Goal: Task Accomplishment & Management: Manage account settings

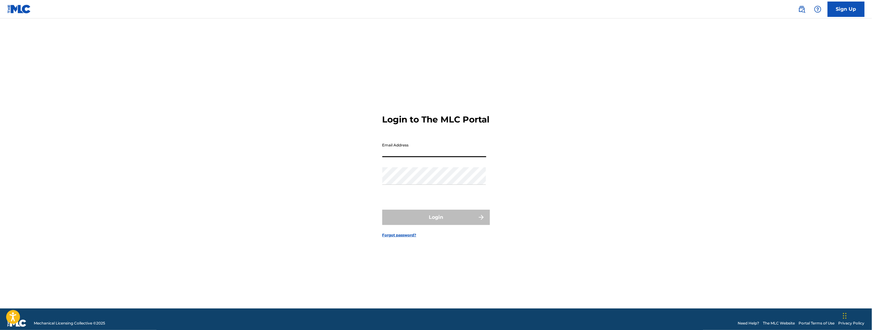
click at [422, 157] on input "Email Address" at bounding box center [434, 149] width 104 height 18
type input "[PERSON_NAME][EMAIL_ADDRESS][DOMAIN_NAME]"
click at [431, 225] on button "Login" at bounding box center [436, 217] width 108 height 15
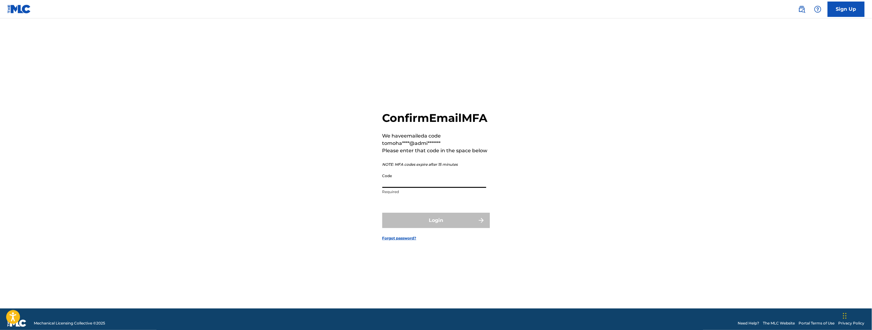
click at [405, 188] on input "Code" at bounding box center [434, 180] width 104 height 18
paste input "339091"
type input "339091"
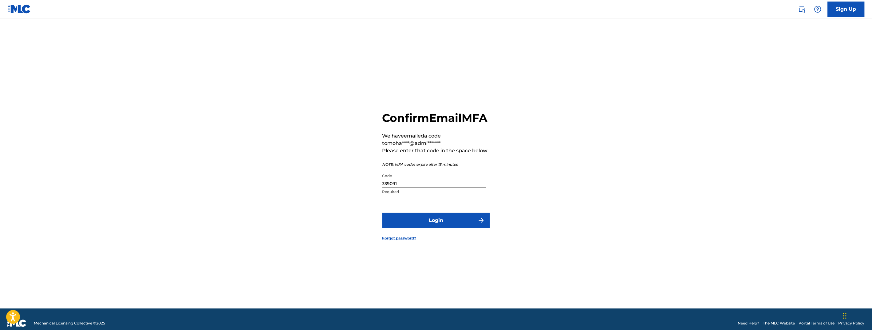
click at [423, 224] on button "Login" at bounding box center [436, 220] width 108 height 15
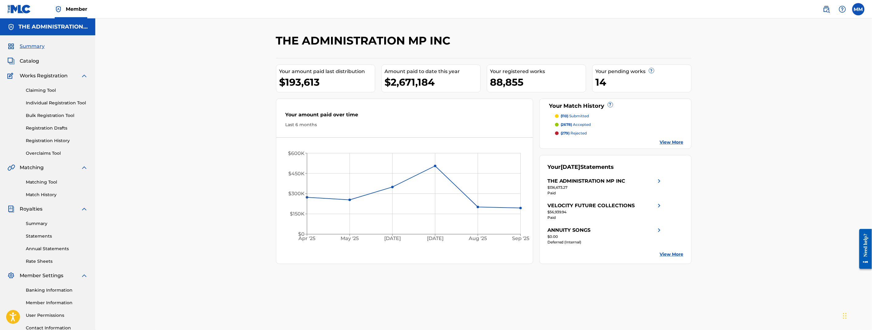
click at [33, 152] on link "Overclaims Tool" at bounding box center [57, 153] width 62 height 6
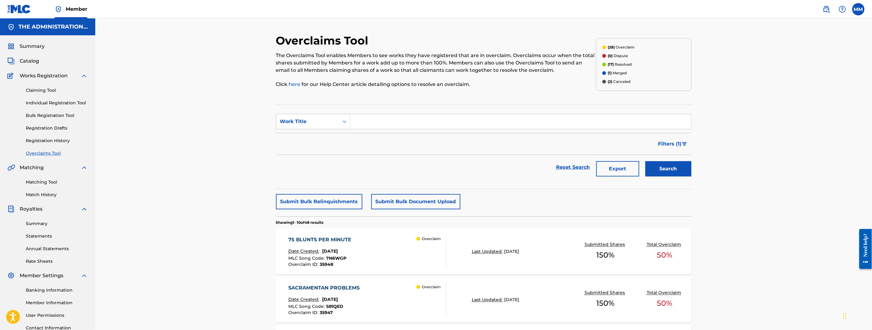
click at [363, 129] on input "Search Form" at bounding box center [520, 121] width 341 height 15
type input "kansas"
click at [645, 161] on button "Search" at bounding box center [668, 168] width 46 height 15
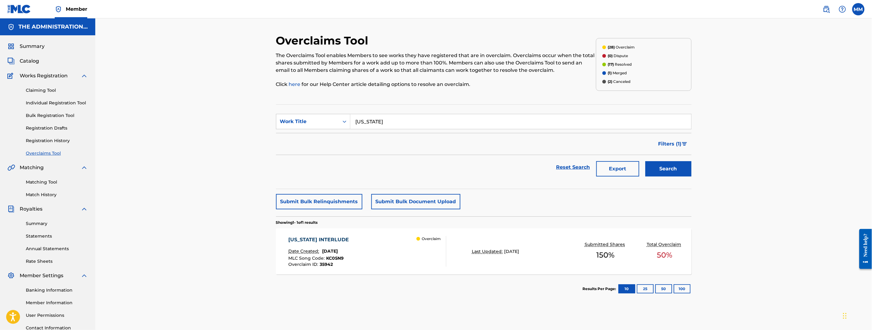
click at [405, 248] on div "KANSAS INTERLUDE Date Created: September 17, 2025 MLC Song Code : KC05N9 Overcl…" at bounding box center [367, 251] width 158 height 31
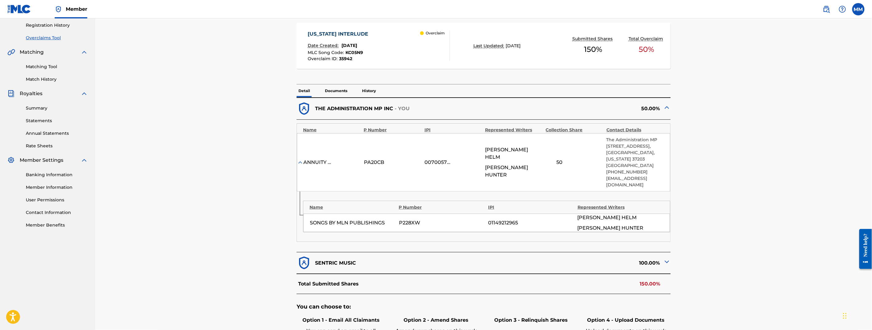
scroll to position [135, 0]
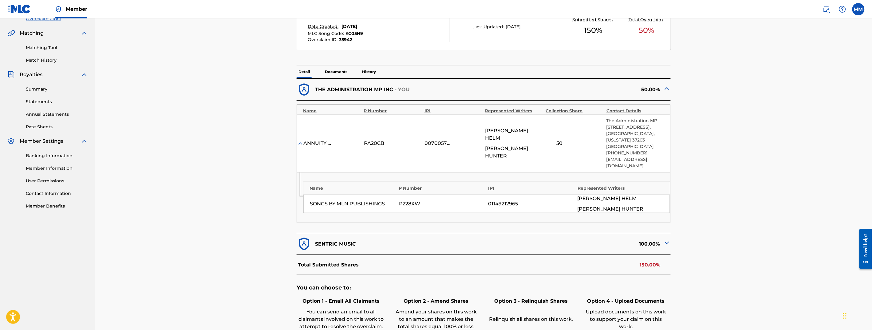
click at [663, 243] on div "100.00%" at bounding box center [577, 244] width 187 height 15
click at [665, 243] on img at bounding box center [666, 242] width 7 height 7
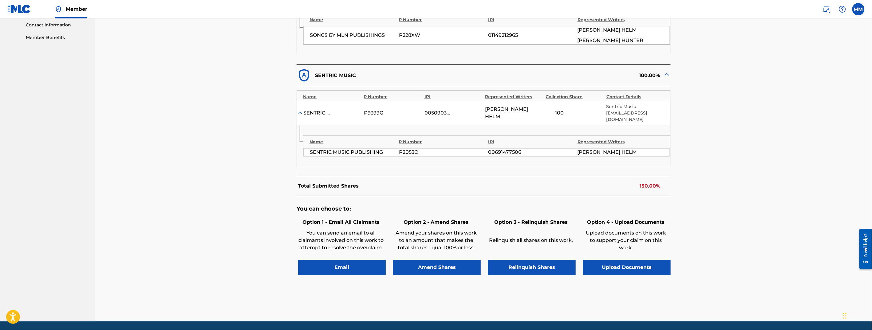
scroll to position [305, 0]
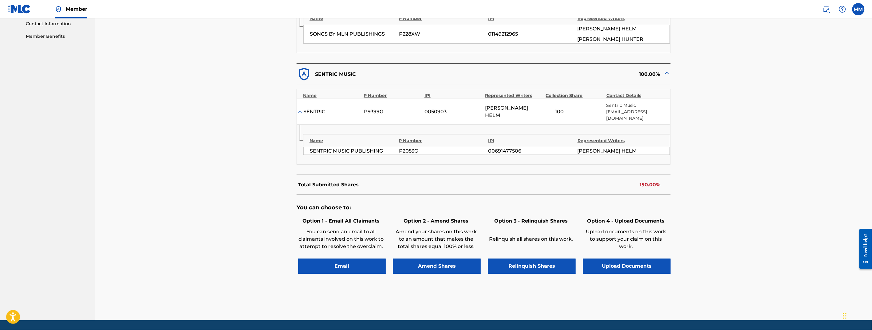
click at [330, 268] on button "Email" at bounding box center [342, 266] width 88 height 15
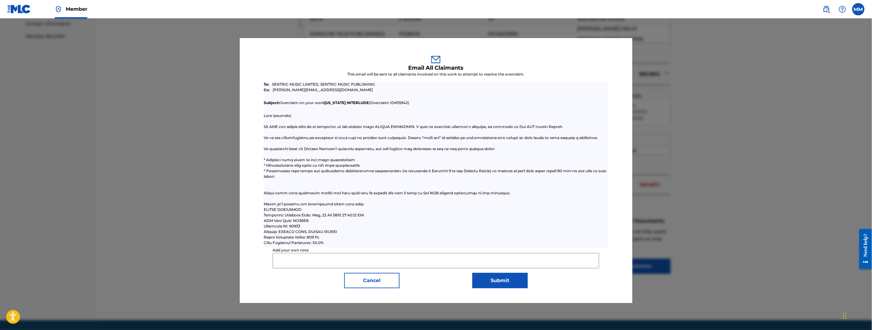
scroll to position [325, 0]
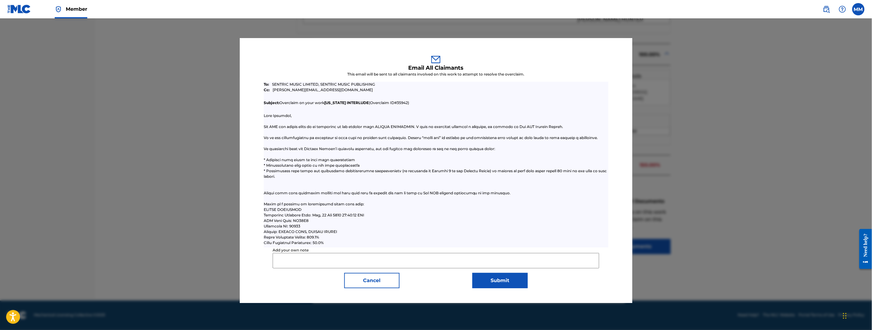
click at [299, 262] on input "Add your own note" at bounding box center [436, 260] width 327 height 15
drag, startPoint x: 391, startPoint y: 261, endPoint x: 467, endPoint y: 263, distance: 76.5
click at [467, 263] on input "Hello, the Administration MP claims 50% obo Brandon Pitre and Gavin Luckett. Co…" at bounding box center [436, 260] width 327 height 15
drag, startPoint x: 581, startPoint y: 261, endPoint x: 522, endPoint y: 261, distance: 59.9
click at [522, 261] on input "Hello, the Administration MP claims 50% obo Dionte Hunter pka Chuuwee. Could yo…" at bounding box center [436, 260] width 327 height 15
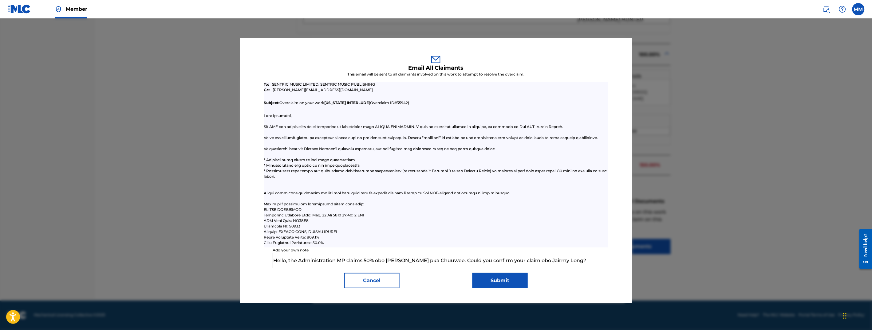
click at [574, 259] on input "Hello, the Administration MP claims 50% obo Dionte Hunter pka Chuuwee. Could yo…" at bounding box center [436, 260] width 327 height 15
drag, startPoint x: 577, startPoint y: 261, endPoint x: 546, endPoint y: 261, distance: 30.7
click at [546, 261] on input "Hello, the Administration MP claims 50% obo Dionte Hunter pka Chuuwee. Could yo…" at bounding box center [436, 260] width 327 height 15
click at [563, 261] on input "Hello, the Administration MP claims 50% obo Dionte Hunter pka Chuuwee. Could yo…" at bounding box center [436, 260] width 327 height 15
click at [583, 264] on input "Hello, the Administration MP claims 50% obo Dionte Hunter pka Chuuwee. Could yo…" at bounding box center [436, 260] width 327 height 15
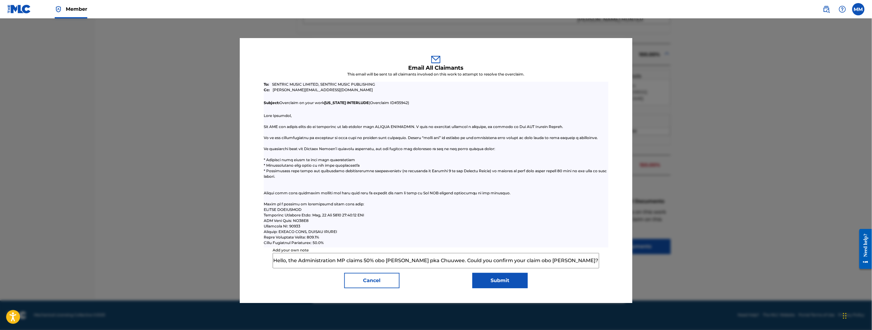
type input "Hello, the Administration MP claims 50% obo Dionte Hunter pka Chuuwee. Could yo…"
click at [503, 280] on button "Submit" at bounding box center [499, 280] width 55 height 15
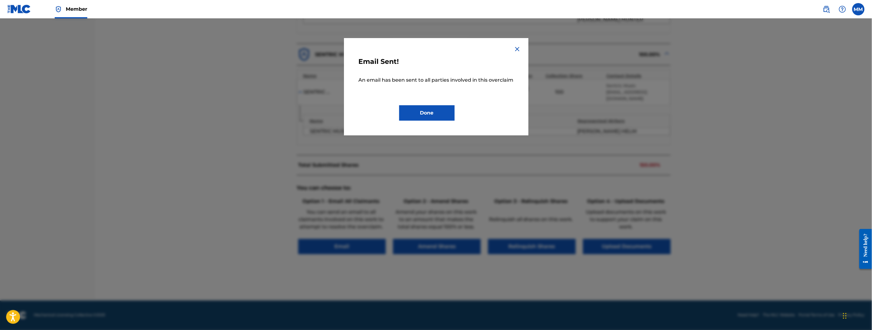
click at [421, 109] on button "Done" at bounding box center [426, 112] width 55 height 15
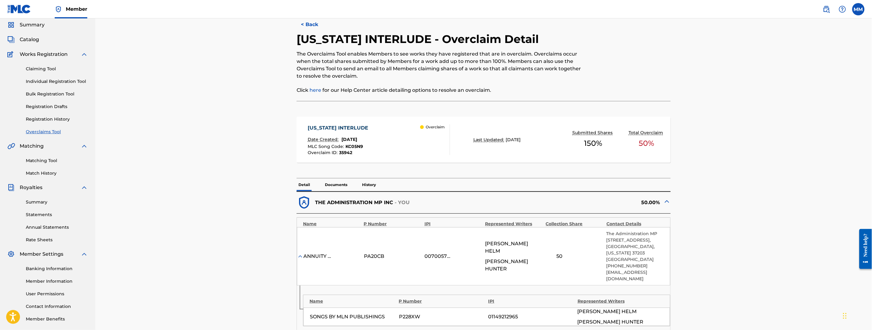
scroll to position [0, 0]
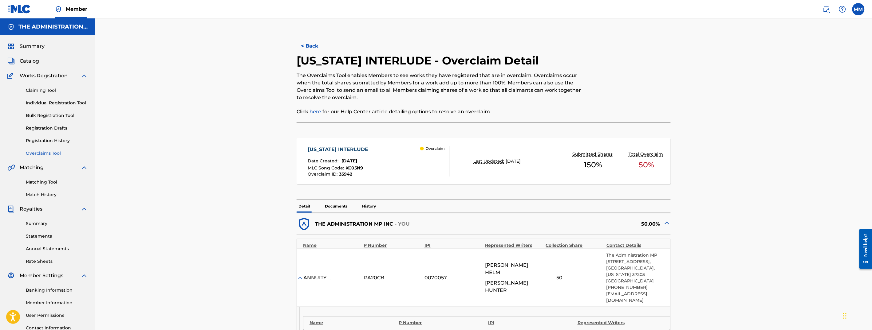
click at [311, 45] on button "< Back" at bounding box center [315, 45] width 37 height 15
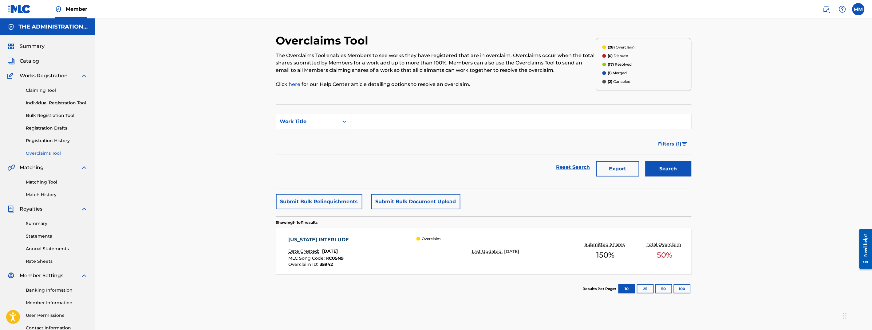
click at [404, 116] on input "Search Form" at bounding box center [520, 121] width 341 height 15
click at [645, 161] on button "Search" at bounding box center [668, 168] width 46 height 15
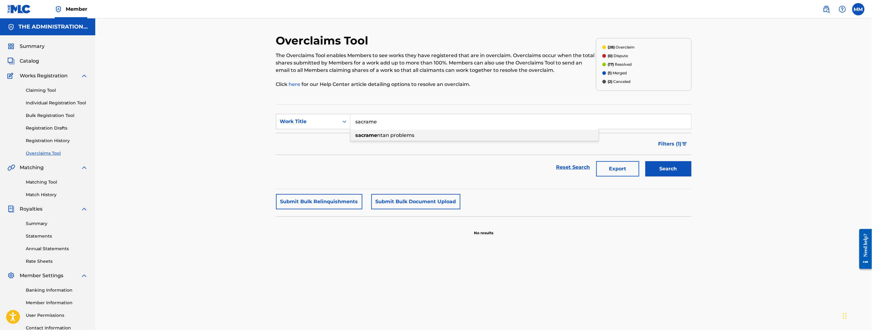
click at [407, 134] on span "ntan problems" at bounding box center [395, 135] width 37 height 6
type input "sacramentan problems"
click at [652, 167] on button "Search" at bounding box center [668, 168] width 46 height 15
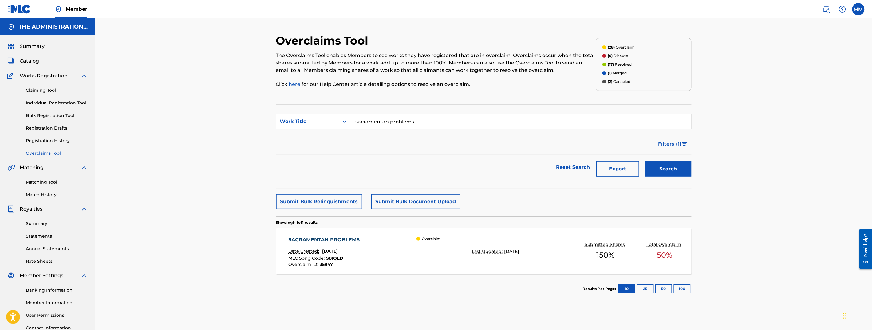
click at [349, 238] on div "SACRAMENTAN PROBLEMS" at bounding box center [325, 239] width 74 height 7
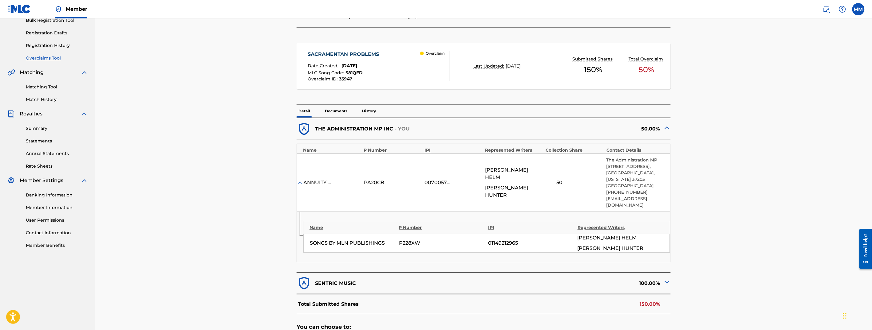
scroll to position [106, 0]
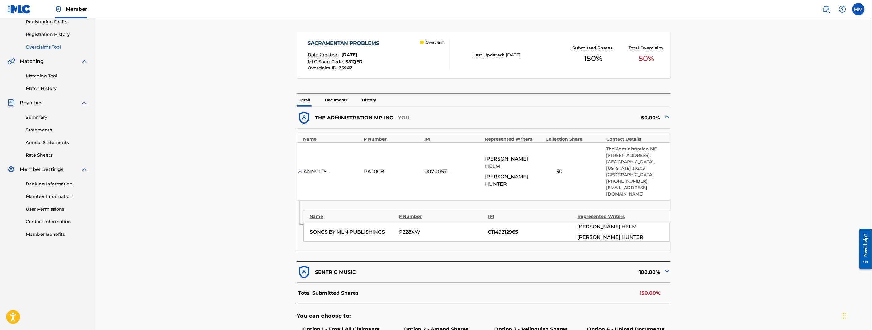
click at [355, 238] on div "SONGS BY MLN PUBLISHINGS P228XW 01149212965 CONNER HELM DIONTE HUNTER" at bounding box center [486, 232] width 367 height 18
click at [667, 270] on img at bounding box center [666, 271] width 7 height 7
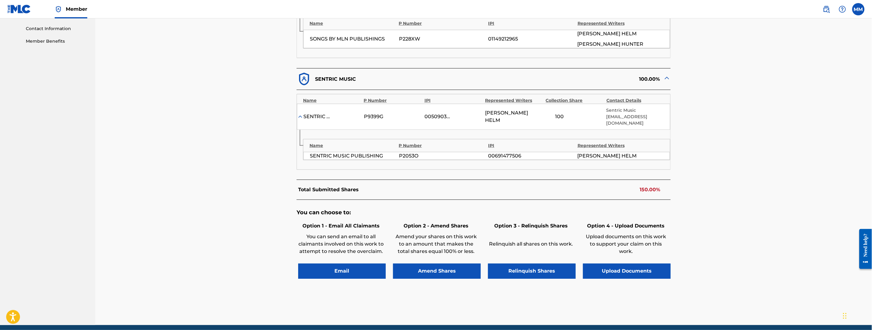
scroll to position [325, 0]
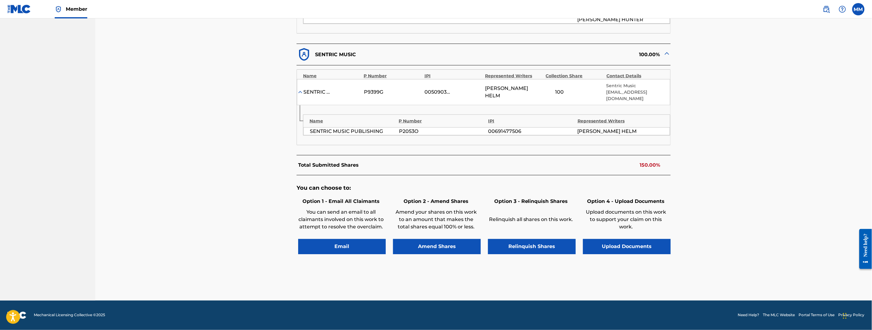
click at [325, 246] on button "Email" at bounding box center [342, 246] width 88 height 15
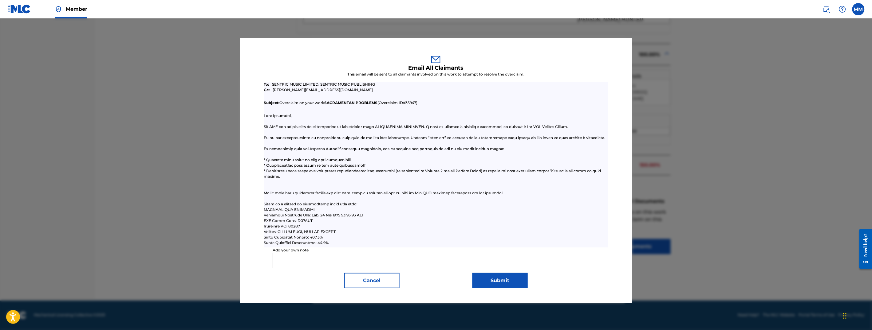
click at [286, 260] on input "Add your own note" at bounding box center [436, 260] width 327 height 15
click at [569, 260] on input "Hello, the Administration MP claims 50% obo Dionte Hunter pka Chuuwee. Could yo…" at bounding box center [436, 260] width 327 height 15
type input "Hello, the Administration MP claims 50% obo Dionte Hunter pka Chuuwee. Could yo…"
click at [502, 280] on button "Submit" at bounding box center [499, 280] width 55 height 15
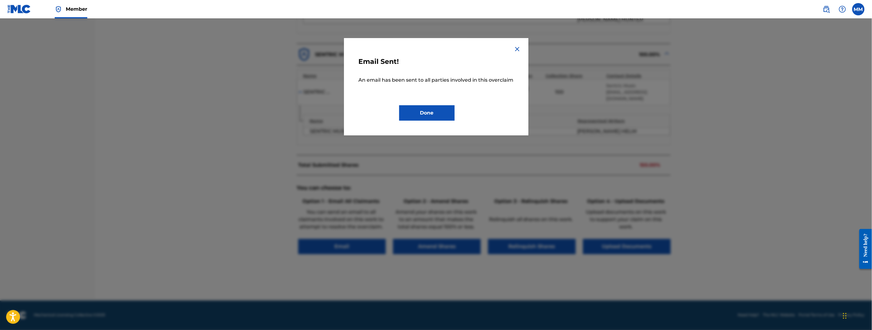
click at [439, 110] on button "Done" at bounding box center [426, 112] width 55 height 15
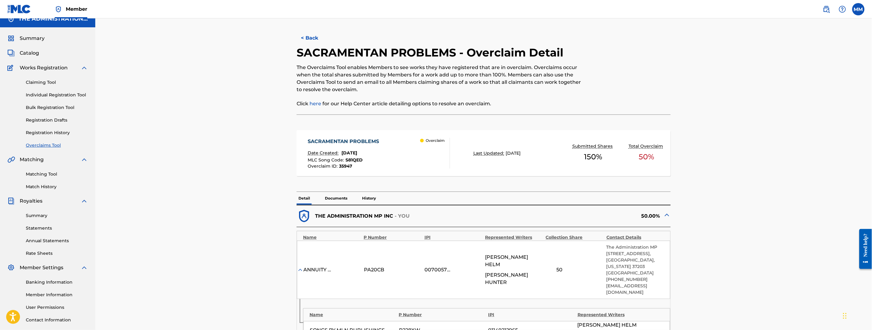
scroll to position [0, 0]
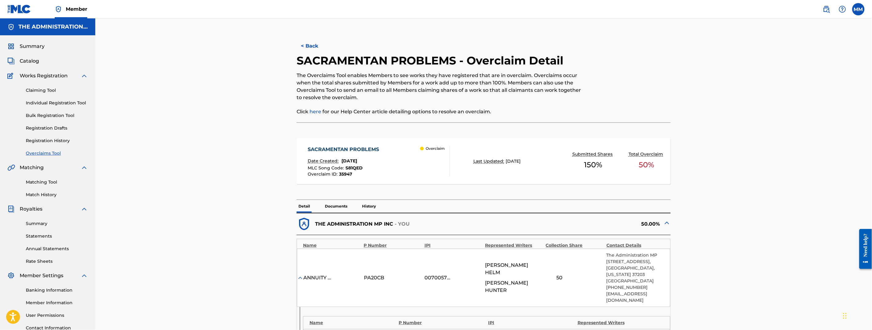
click at [308, 46] on button "< Back" at bounding box center [315, 45] width 37 height 15
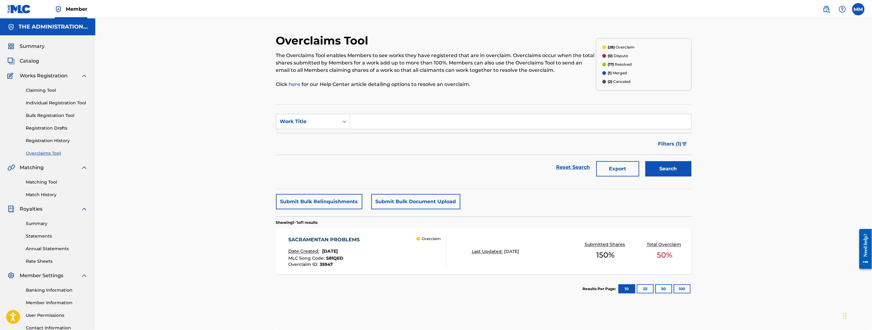
click at [374, 116] on input "Search Form" at bounding box center [520, 121] width 341 height 15
type input "75 blunts"
click at [645, 161] on button "Search" at bounding box center [668, 168] width 46 height 15
click at [349, 237] on div "75 BLUNTS PER MINUTE" at bounding box center [321, 239] width 66 height 7
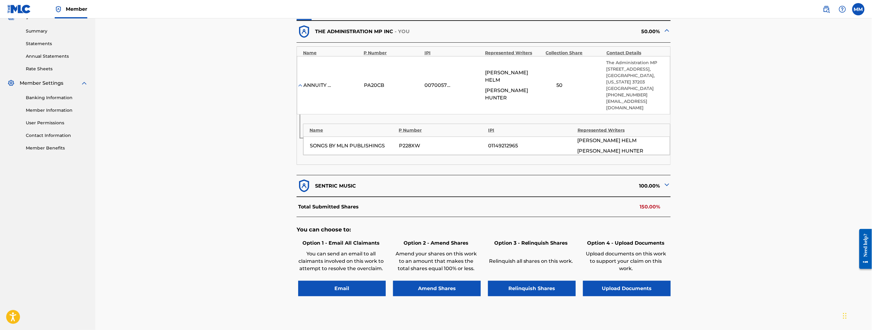
scroll to position [235, 0]
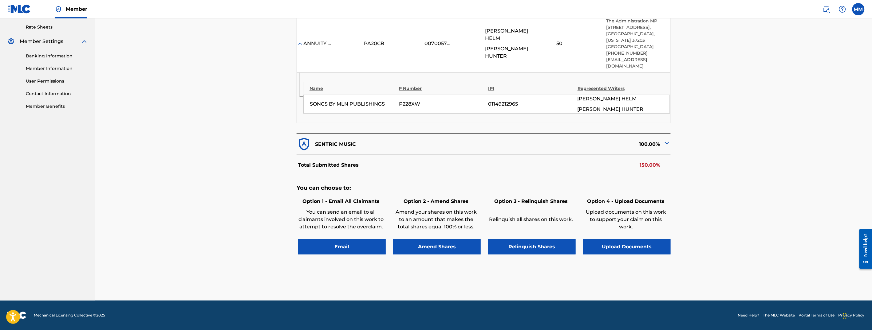
click at [369, 246] on button "Email" at bounding box center [342, 246] width 88 height 15
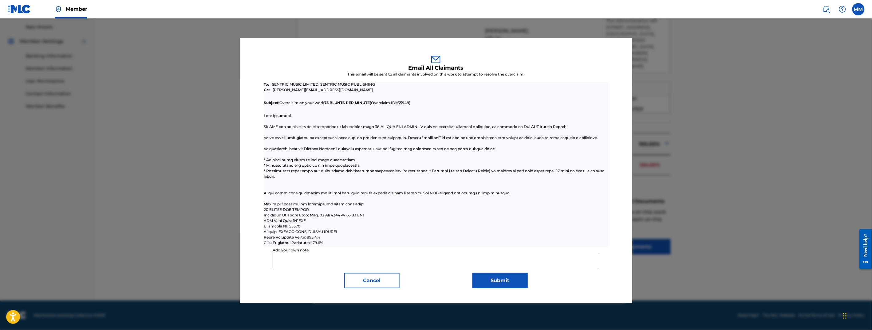
click at [378, 261] on input "Add your own note" at bounding box center [436, 260] width 327 height 15
type input "W"
type input "Hello, the Administration MP claims 50% obo Dionte Hunter pka Chuuwee. Could yo…"
click at [502, 279] on button "Submit" at bounding box center [499, 280] width 55 height 15
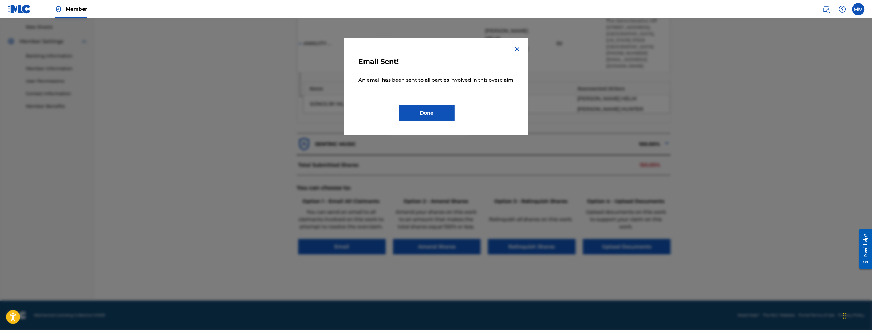
click at [438, 108] on button "Done" at bounding box center [426, 112] width 55 height 15
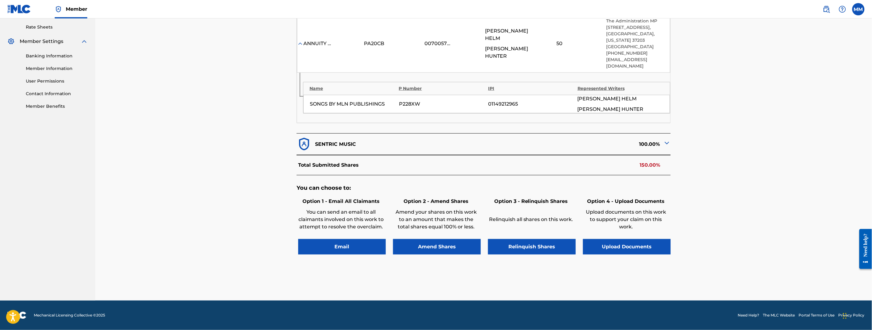
scroll to position [0, 0]
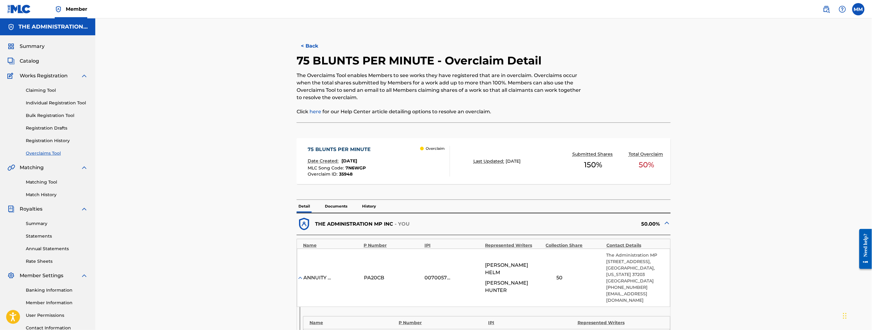
click at [304, 48] on button "< Back" at bounding box center [315, 45] width 37 height 15
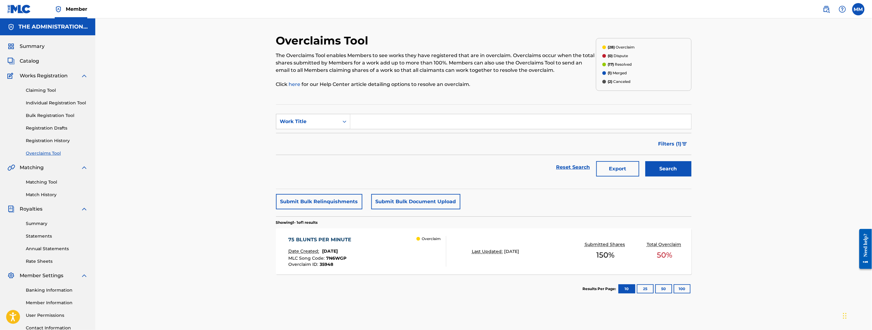
click at [361, 119] on input "Search Form" at bounding box center [520, 121] width 341 height 15
type input "x3"
click at [645, 161] on button "Search" at bounding box center [668, 168] width 46 height 15
click at [393, 256] on div "X3 Date Created: September 17, 2025 MLC Song Code : XQ709O Overclaim ID : 35946…" at bounding box center [367, 251] width 158 height 31
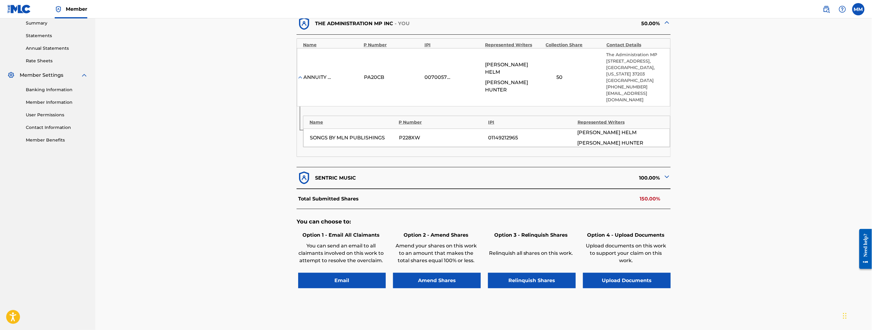
scroll to position [216, 0]
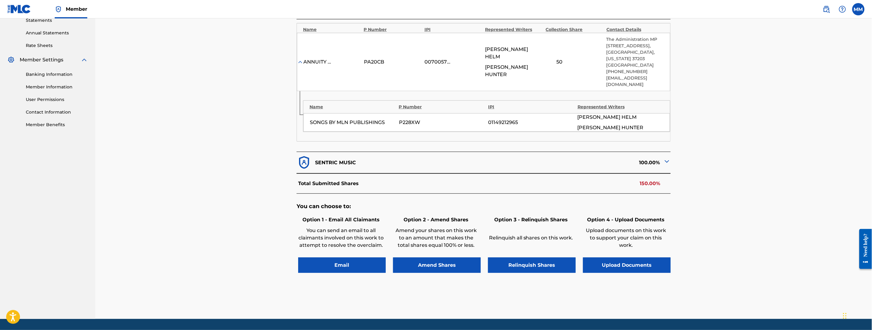
click at [343, 269] on button "Email" at bounding box center [342, 265] width 88 height 15
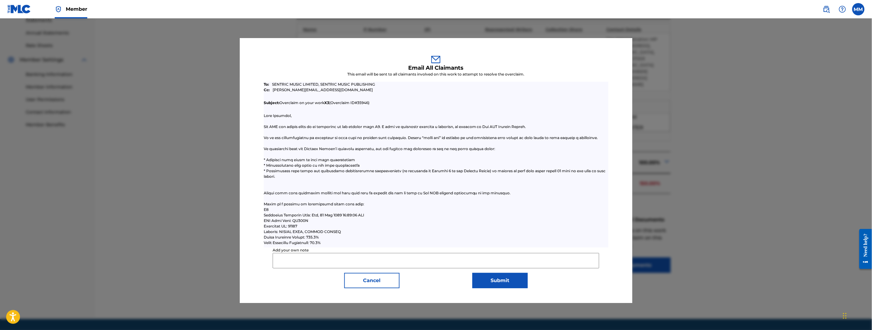
click at [343, 262] on input "Add your own note" at bounding box center [436, 260] width 327 height 15
type input "Hello, the Administration MP claims 50% obo Dionte Hunter pka Chuuwee. Could yo…"
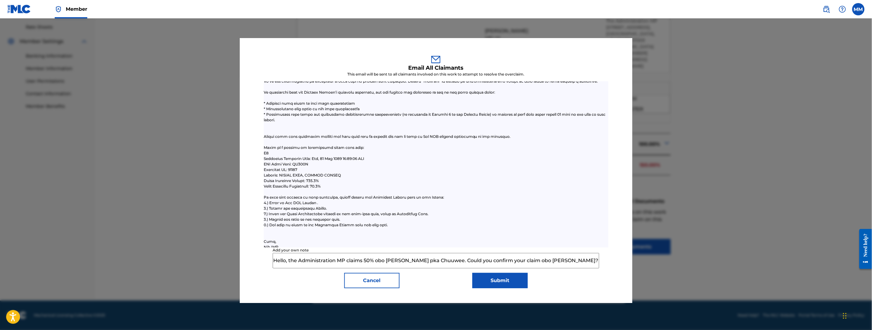
scroll to position [58, 0]
click at [500, 286] on button "Submit" at bounding box center [499, 280] width 55 height 15
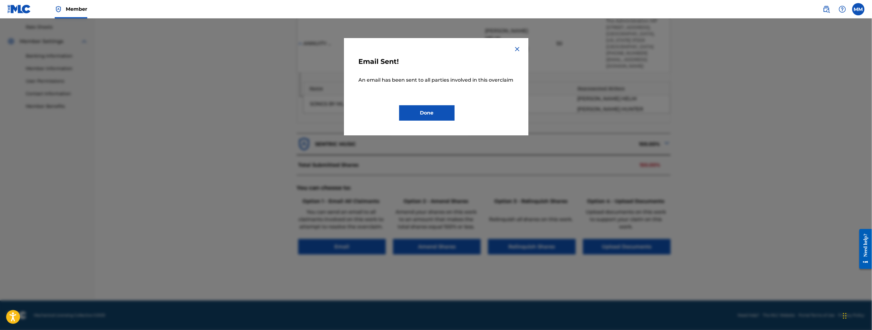
click at [435, 117] on button "Done" at bounding box center [426, 112] width 55 height 15
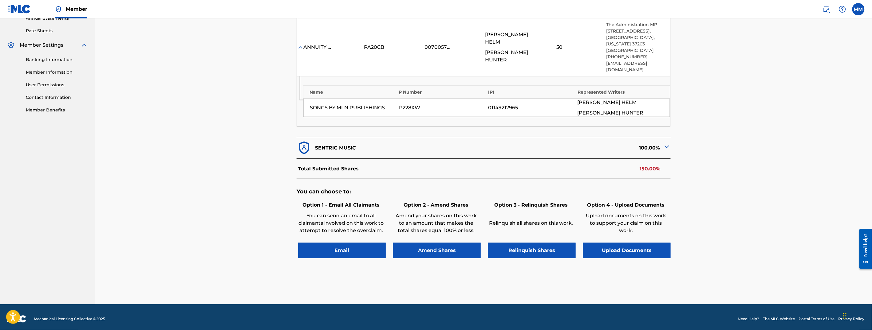
scroll to position [0, 0]
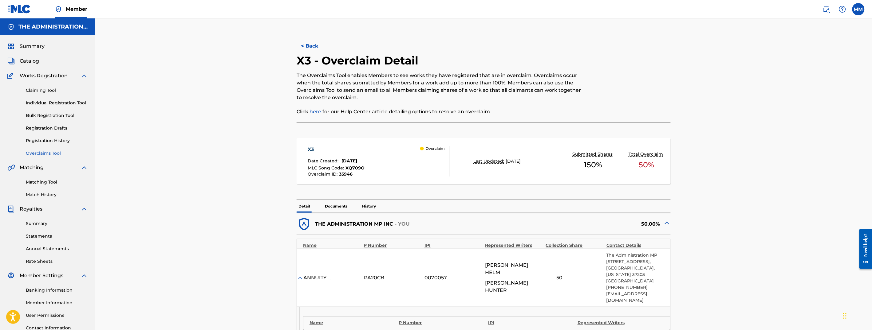
click at [313, 48] on button "< Back" at bounding box center [315, 45] width 37 height 15
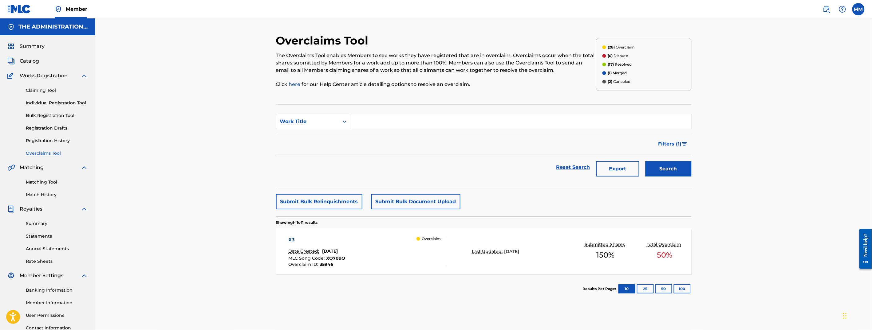
click at [366, 120] on input "Search Form" at bounding box center [520, 121] width 341 height 15
type input "ups and do"
click at [645, 161] on button "Search" at bounding box center [668, 168] width 46 height 15
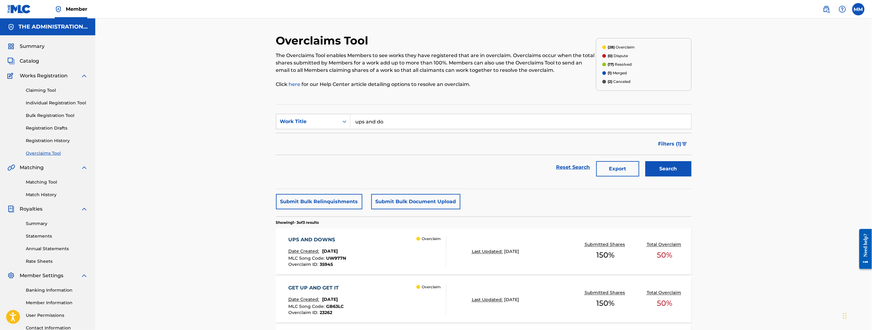
click at [338, 253] on span "September 17, 2025" at bounding box center [330, 252] width 16 height 6
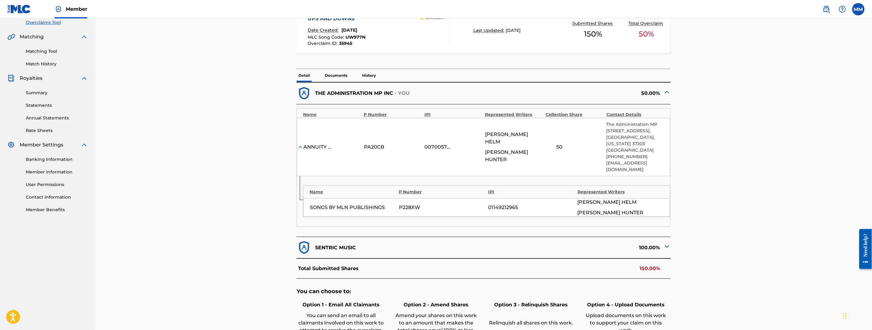
scroll to position [235, 0]
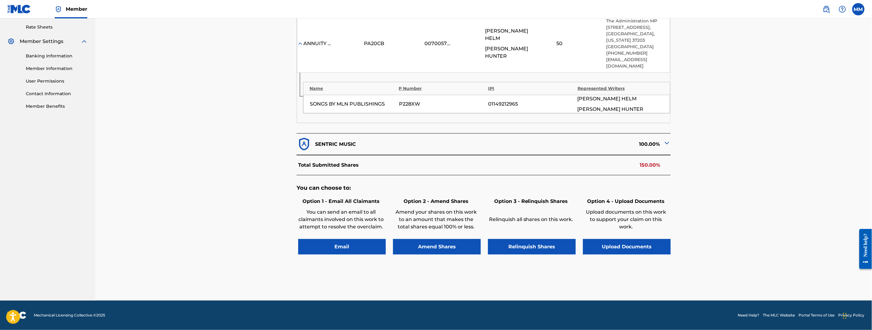
click at [314, 245] on button "Email" at bounding box center [342, 246] width 88 height 15
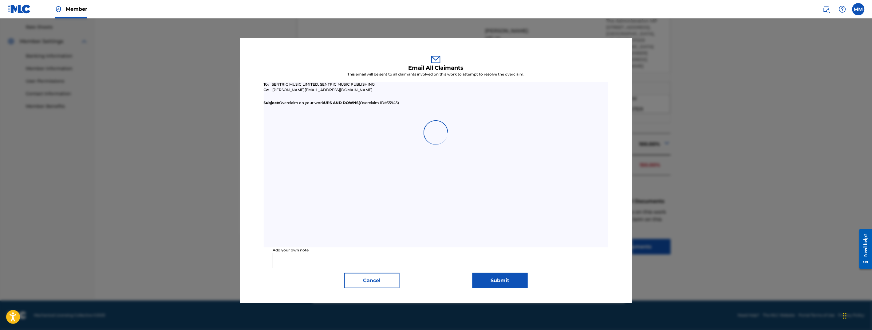
click at [304, 258] on input "Add your own note" at bounding box center [436, 260] width 327 height 15
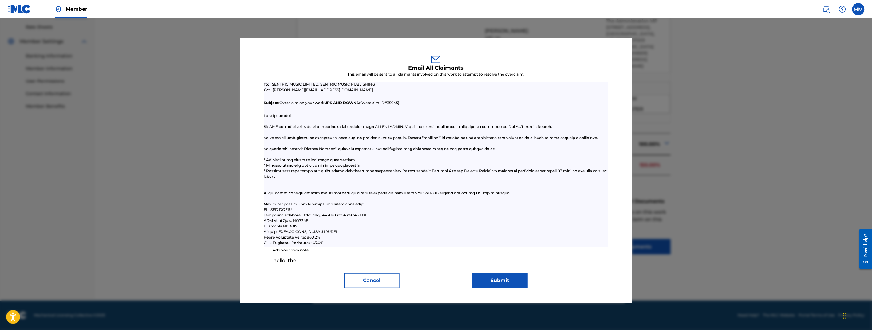
type input "Hello, the Administration MP claims 50% obo Dionte Hunter pka Chuuwee. Could yo…"
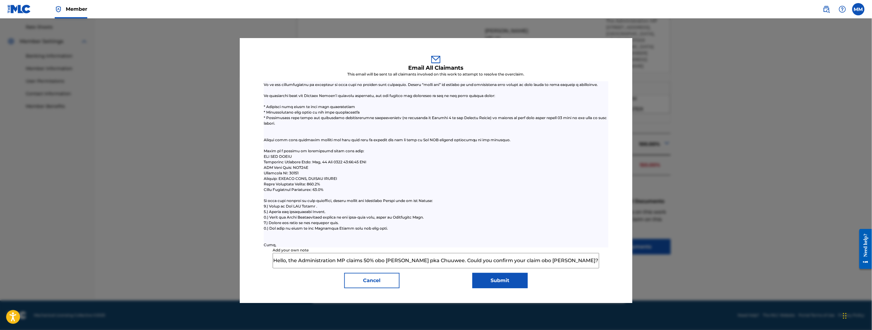
scroll to position [58, 0]
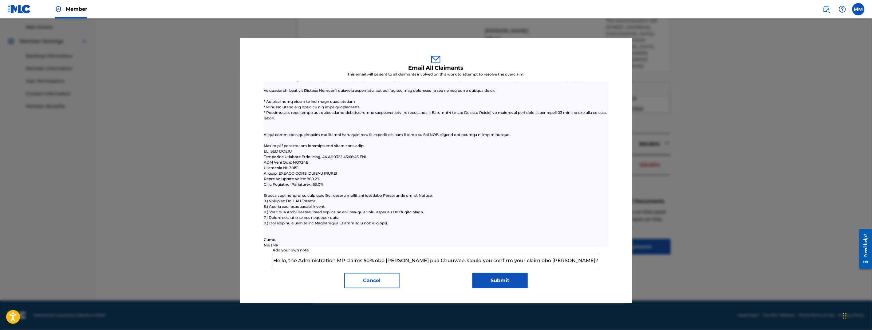
click at [491, 282] on button "Submit" at bounding box center [499, 280] width 55 height 15
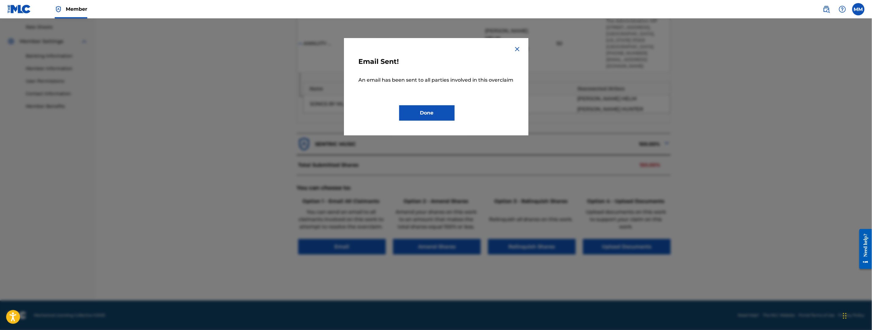
click at [412, 117] on button "Done" at bounding box center [426, 112] width 55 height 15
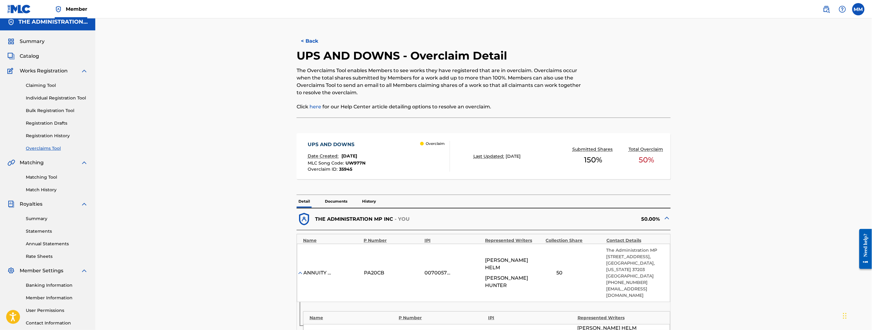
scroll to position [3, 0]
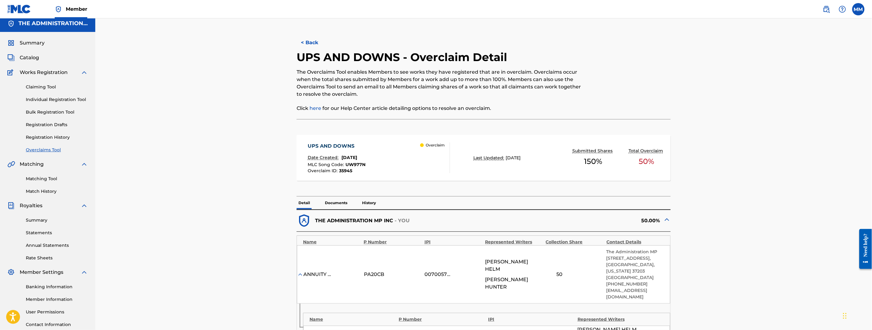
click at [305, 45] on button "< Back" at bounding box center [315, 42] width 37 height 15
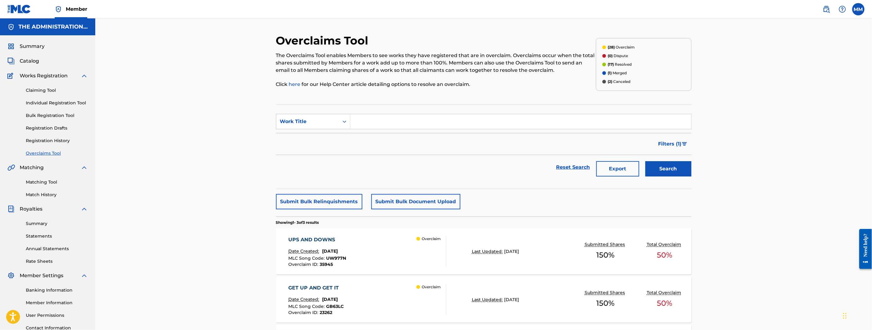
click at [368, 127] on input "Search Form" at bounding box center [520, 121] width 341 height 15
type input "straight gas"
click at [645, 161] on button "Search" at bounding box center [668, 168] width 46 height 15
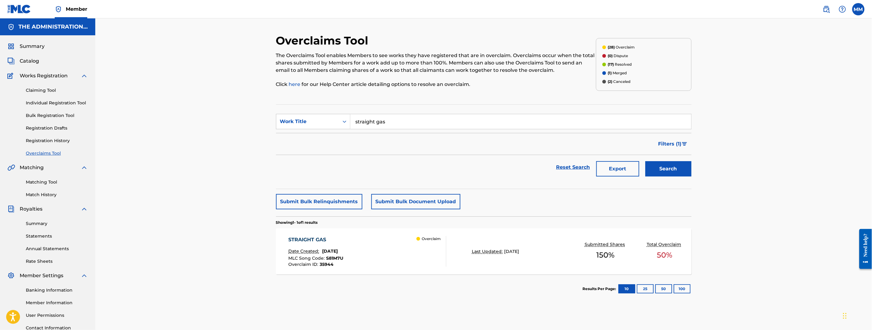
click at [392, 256] on div "STRAIGHT GAS Date Created: September 17, 2025 MLC Song Code : S81M7U Overclaim …" at bounding box center [367, 251] width 158 height 31
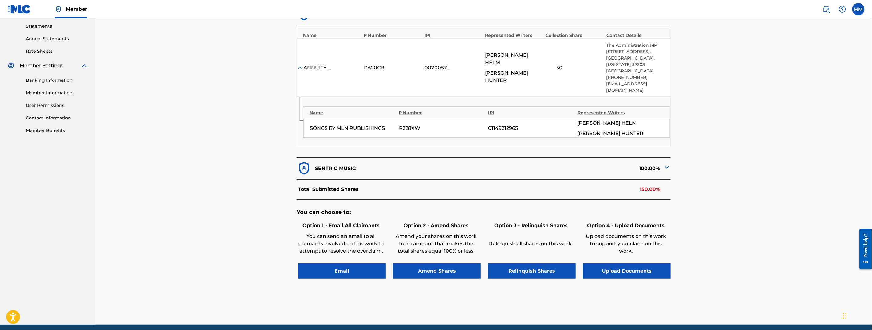
scroll to position [235, 0]
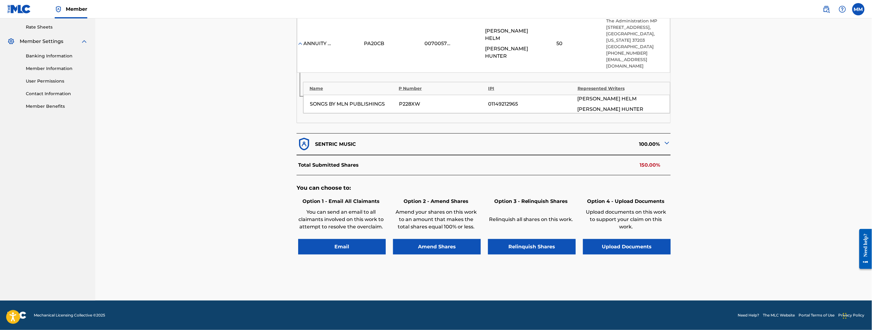
click at [332, 247] on button "Email" at bounding box center [342, 246] width 88 height 15
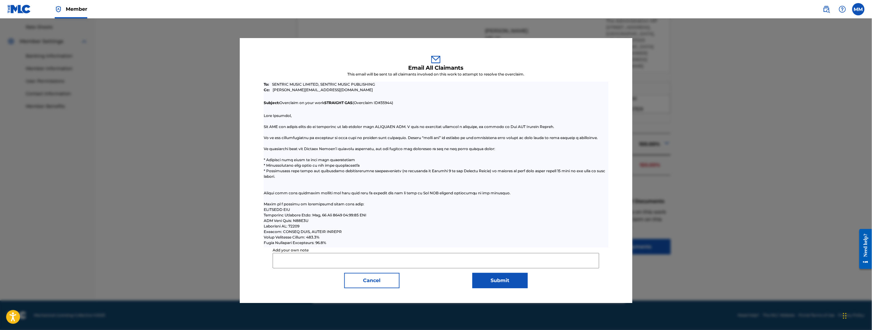
click at [329, 257] on input "Add your own note" at bounding box center [436, 260] width 327 height 15
click at [314, 261] on input "Add your own note" at bounding box center [436, 260] width 327 height 15
type input "Hello, the Administration MP claims 50% obo Dionte Hunter pka Chuuwee. Could yo…"
click at [506, 276] on button "Submit" at bounding box center [499, 280] width 55 height 15
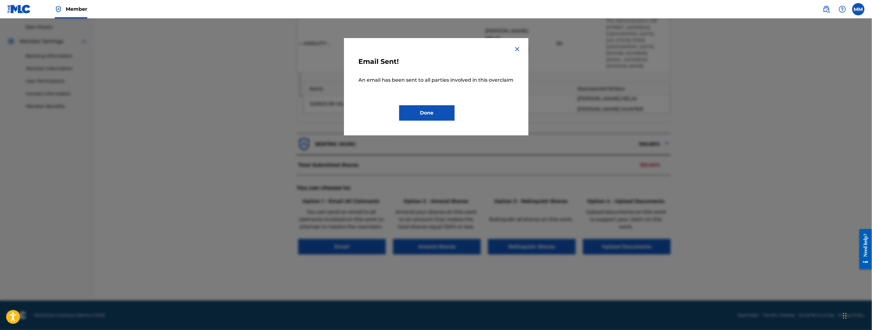
drag, startPoint x: 432, startPoint y: 107, endPoint x: 374, endPoint y: 112, distance: 58.0
click at [432, 107] on button "Done" at bounding box center [426, 112] width 55 height 15
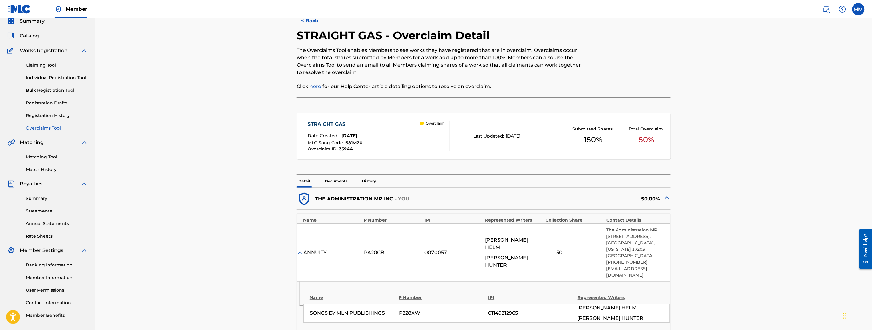
scroll to position [0, 0]
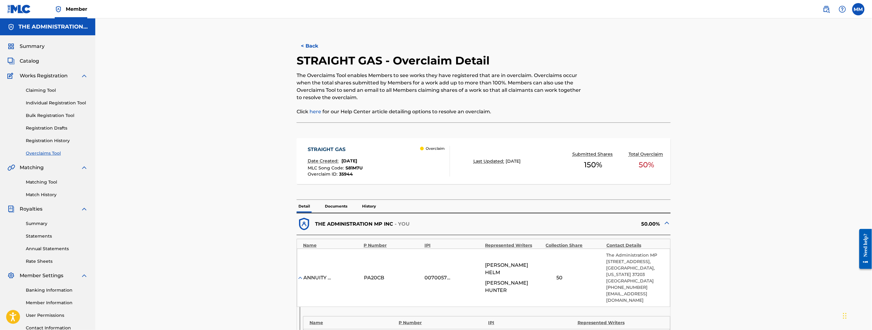
click at [309, 49] on button "< Back" at bounding box center [315, 45] width 37 height 15
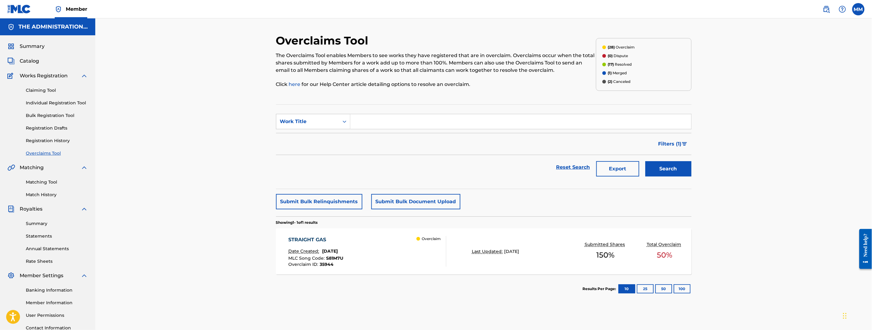
click at [363, 125] on input "Search Form" at bounding box center [520, 121] width 341 height 15
type input "sls amg"
click at [402, 133] on div "sls amg" at bounding box center [474, 135] width 248 height 11
click at [388, 239] on div "STRAIGHT GAS Date Created: September 17, 2025 MLC Song Code : S81M7U Overclaim …" at bounding box center [367, 251] width 158 height 31
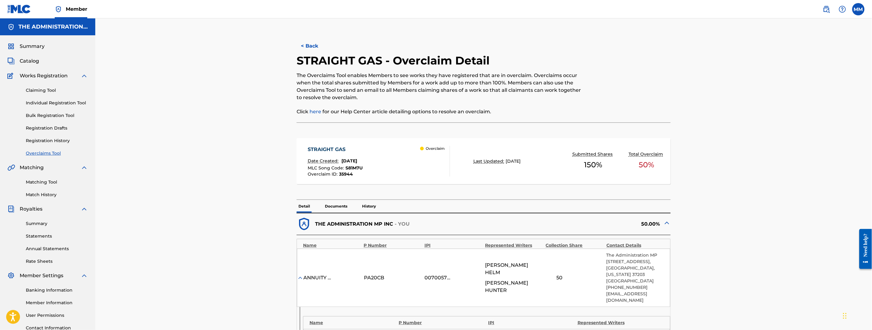
click at [313, 47] on button "< Back" at bounding box center [315, 45] width 37 height 15
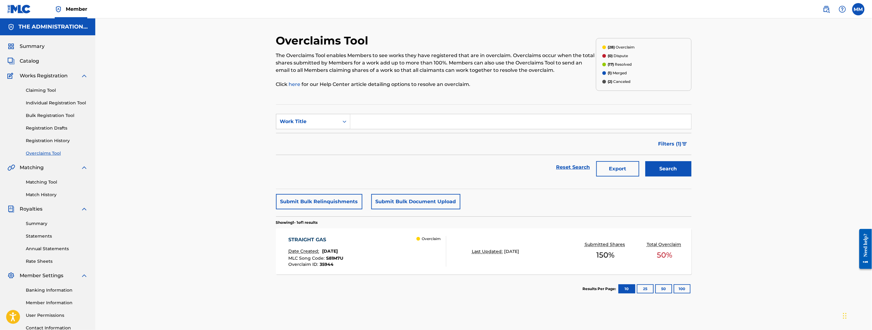
click at [393, 125] on input "Search Form" at bounding box center [520, 121] width 341 height 15
type input "sls amg"
click at [645, 161] on button "Search" at bounding box center [668, 168] width 46 height 15
click at [375, 240] on div "SLS AMG Date Created: September 17, 2025 MLC Song Code : S81J90 Overclaim ID : …" at bounding box center [367, 251] width 158 height 31
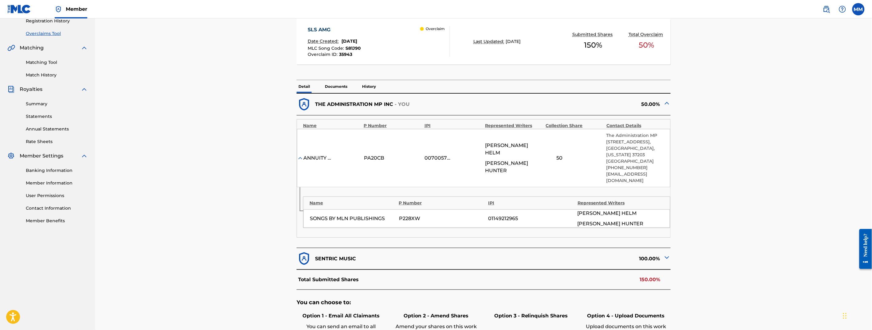
scroll to position [139, 0]
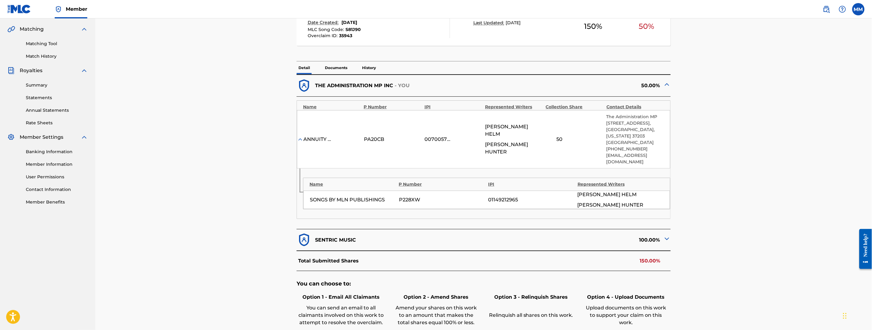
click at [665, 240] on img at bounding box center [666, 238] width 7 height 7
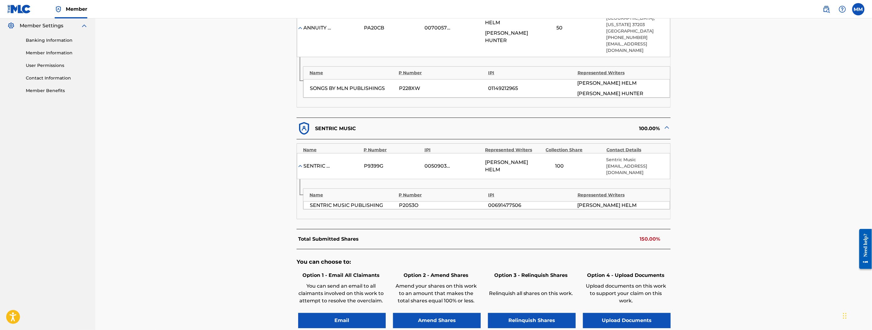
scroll to position [325, 0]
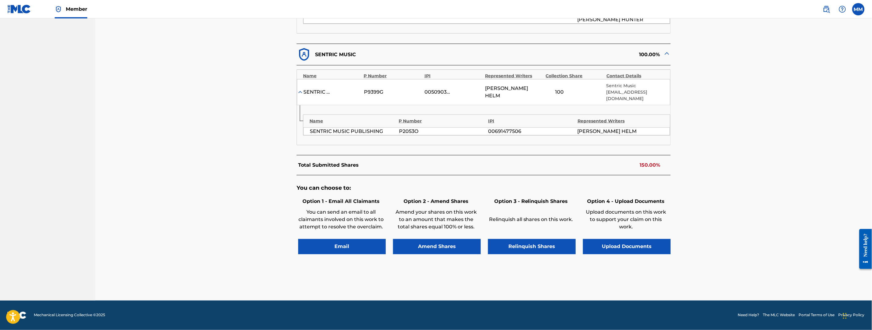
click at [320, 244] on button "Email" at bounding box center [342, 246] width 88 height 15
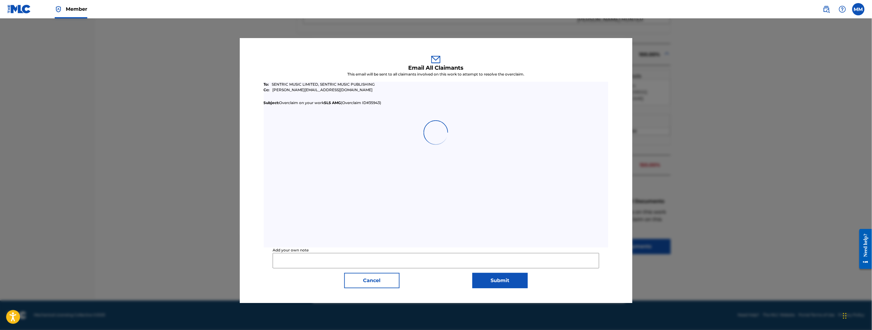
click at [327, 256] on input "Add your own note" at bounding box center [436, 260] width 327 height 15
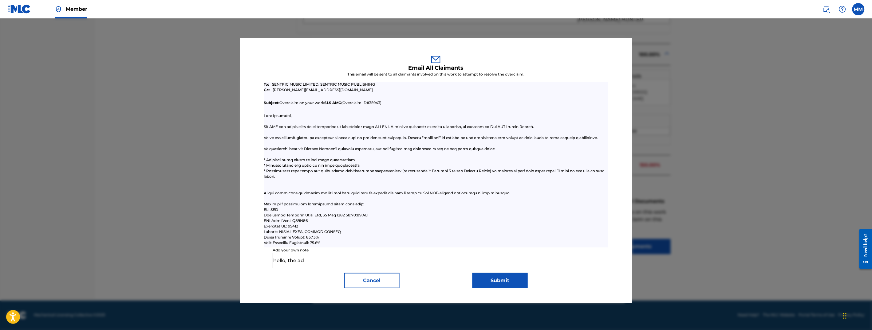
type input "Hello, the Administration MP claims 50% obo Dionte Hunter pka Chuuwee. Could yo…"
click at [507, 286] on button "Submit" at bounding box center [499, 280] width 55 height 15
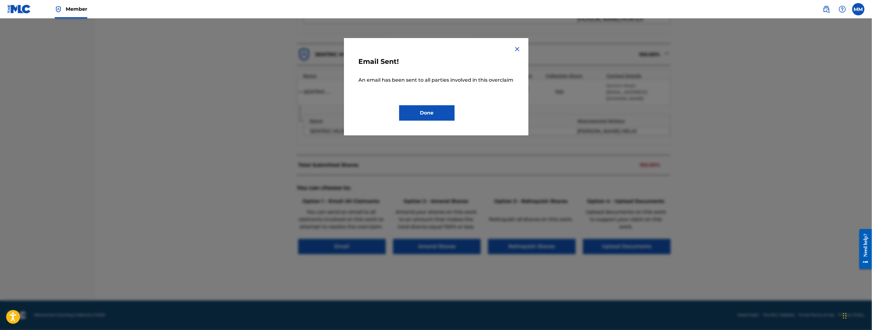
click at [420, 111] on button "Done" at bounding box center [426, 112] width 55 height 15
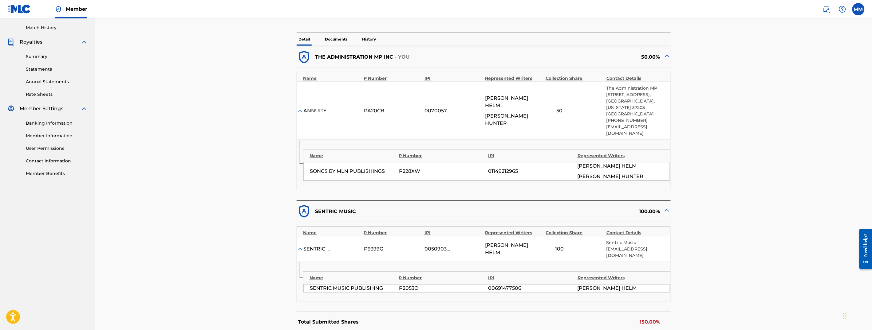
scroll to position [0, 0]
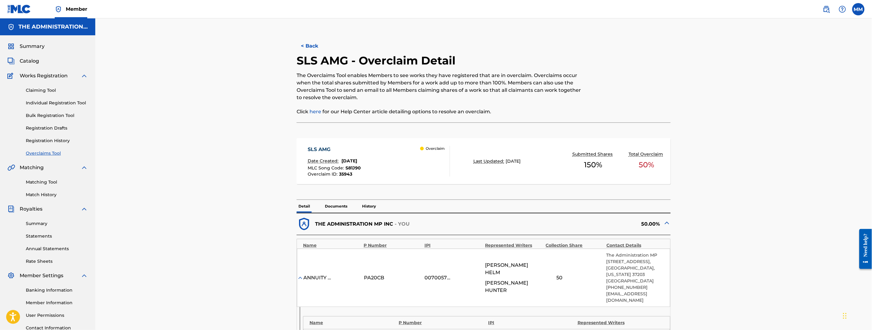
click at [313, 45] on button "< Back" at bounding box center [315, 45] width 37 height 15
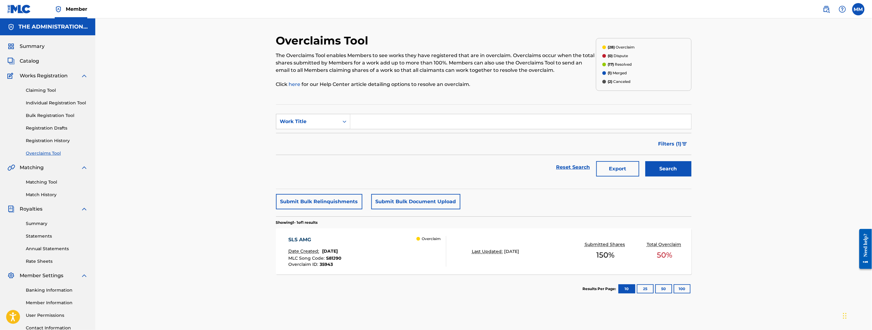
click at [368, 122] on input "Search Form" at bounding box center [520, 121] width 341 height 15
type input "yearning"
click at [645, 161] on button "Search" at bounding box center [668, 168] width 46 height 15
click at [374, 244] on div "YEARNING Date Created: September 17, 2025 MLC Song Code : YP6BON Overclaim ID :…" at bounding box center [367, 251] width 158 height 31
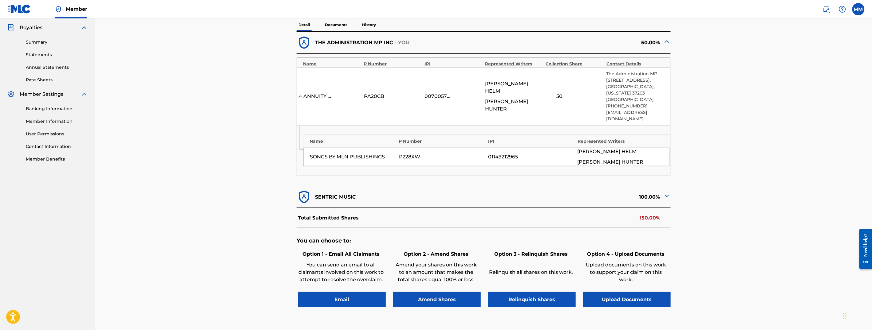
scroll to position [235, 0]
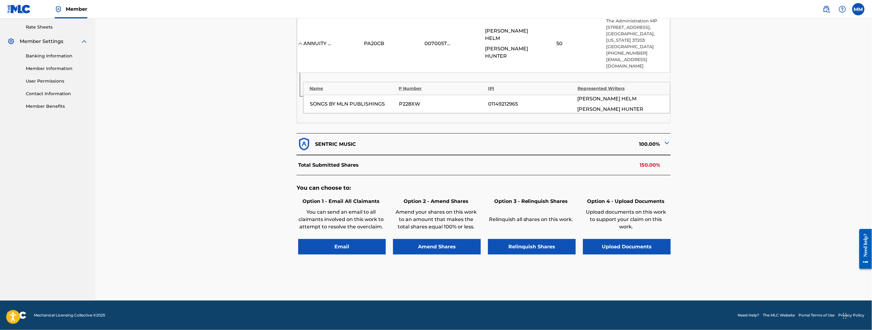
click at [359, 255] on div "You can choose to: Option 1 - Email All Claimants You can send an email to all …" at bounding box center [484, 222] width 374 height 95
click at [354, 248] on button "Email" at bounding box center [342, 246] width 88 height 15
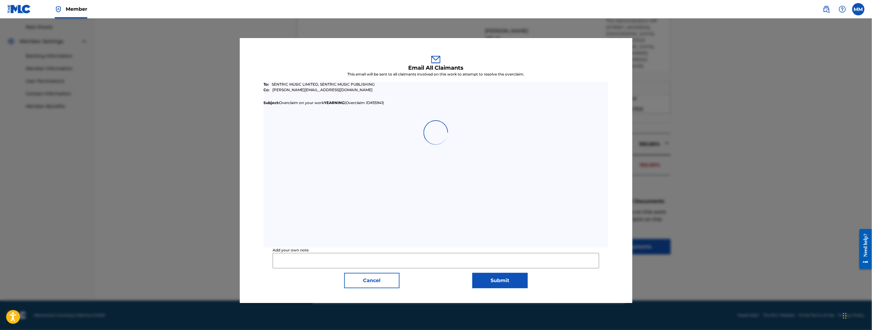
click at [342, 257] on input "Add your own note" at bounding box center [436, 260] width 327 height 15
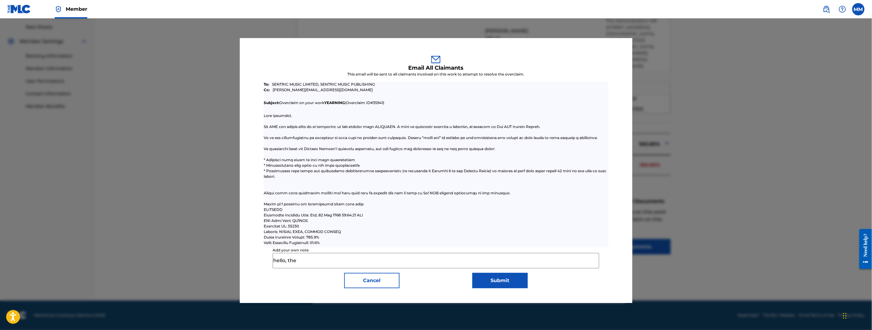
type input "Hello, the Administration MP claims 50% obo Dionte Hunter pka Chuuwee. Could yo…"
click at [491, 280] on button "Submit" at bounding box center [499, 280] width 55 height 15
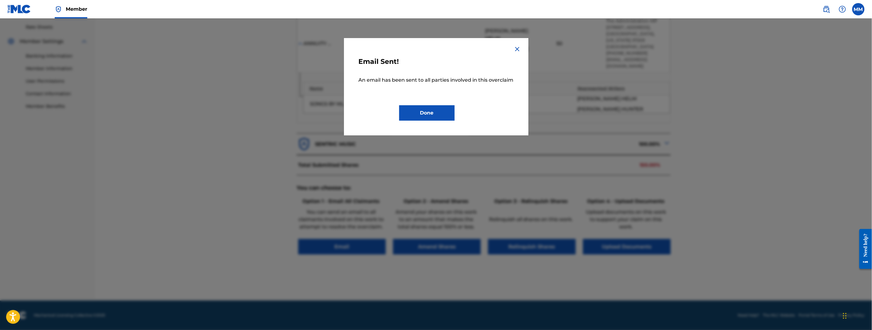
click at [432, 112] on button "Done" at bounding box center [426, 112] width 55 height 15
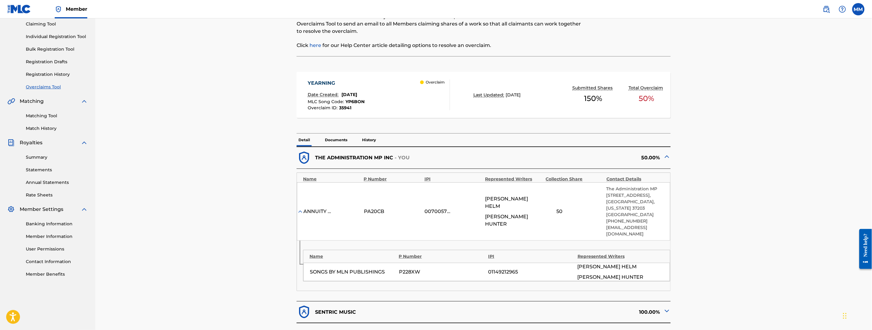
scroll to position [53, 0]
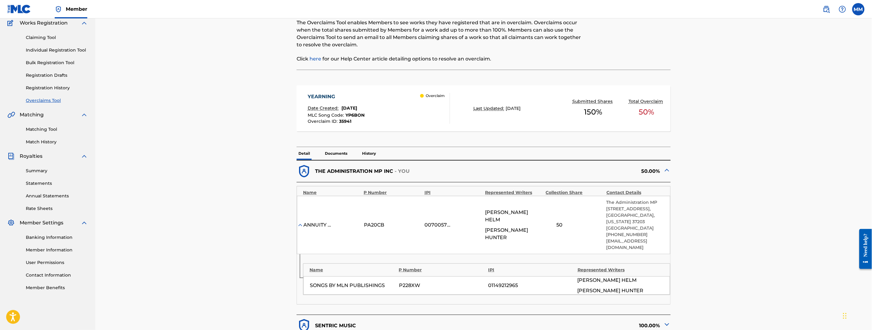
click at [37, 39] on link "Claiming Tool" at bounding box center [57, 37] width 62 height 6
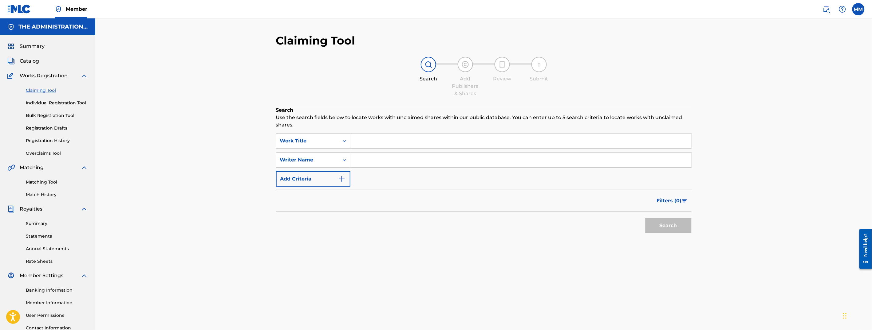
click at [31, 64] on span "Catalog" at bounding box center [29, 60] width 19 height 7
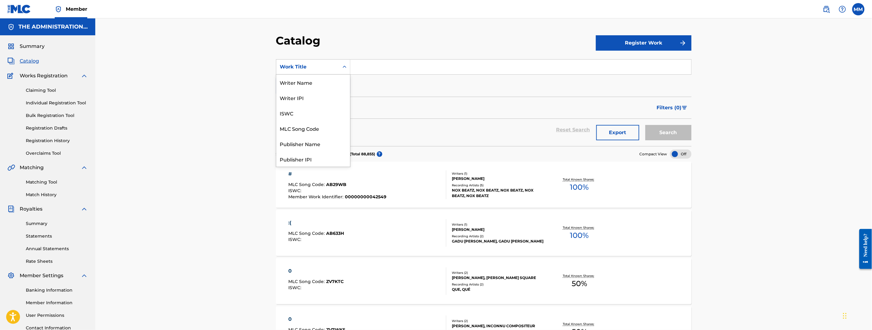
drag, startPoint x: 337, startPoint y: 63, endPoint x: 330, endPoint y: 75, distance: 14.2
click at [337, 63] on div "Work Title" at bounding box center [307, 67] width 63 height 12
drag, startPoint x: 301, startPoint y: 128, endPoint x: 342, endPoint y: 84, distance: 60.2
click at [301, 128] on div "MLC Song Code" at bounding box center [313, 128] width 74 height 15
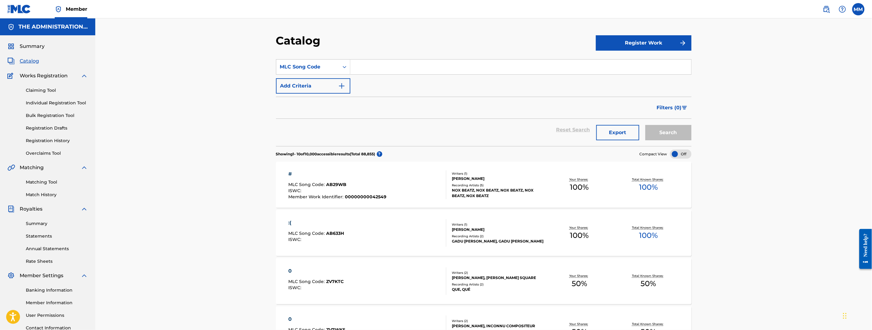
click at [370, 63] on input "Search Form" at bounding box center [520, 67] width 341 height 15
paste input "HA0PHB"
type input "HA0PHB"
drag, startPoint x: 687, startPoint y: 135, endPoint x: 683, endPoint y: 135, distance: 3.7
click at [687, 135] on button "Search" at bounding box center [668, 132] width 46 height 15
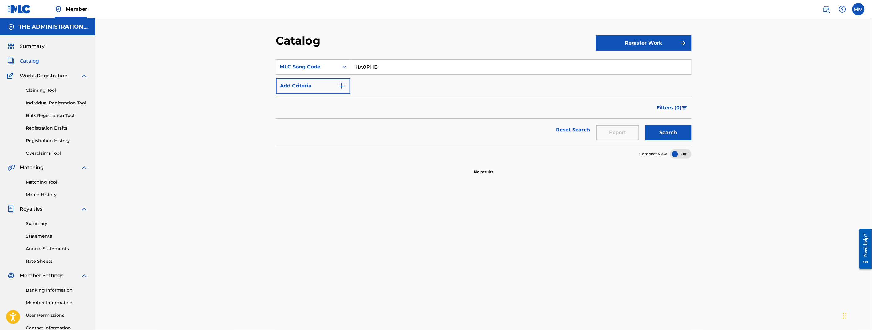
click at [831, 10] on link at bounding box center [826, 9] width 12 height 12
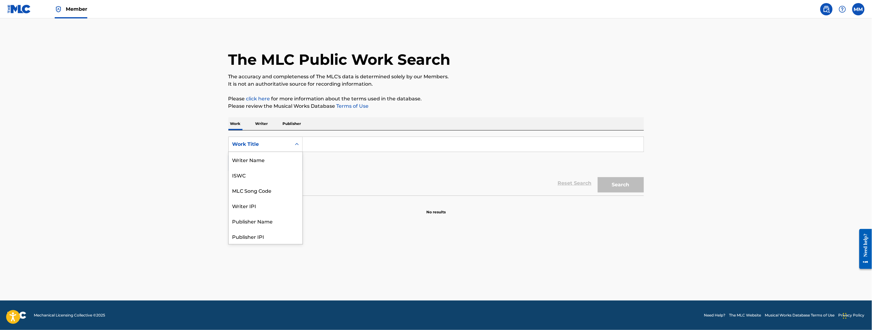
drag, startPoint x: 275, startPoint y: 140, endPoint x: 266, endPoint y: 155, distance: 17.5
click at [274, 140] on div "Work Title" at bounding box center [260, 145] width 63 height 12
click at [267, 160] on div "MLC Song Code" at bounding box center [266, 159] width 74 height 15
click at [311, 149] on input "Search Form" at bounding box center [473, 144] width 341 height 15
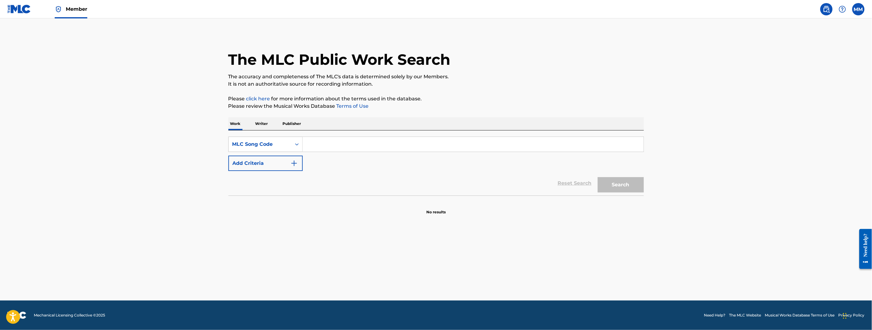
paste input "HA0PHB"
type input "HA0PHB"
click at [630, 185] on button "Search" at bounding box center [621, 184] width 46 height 15
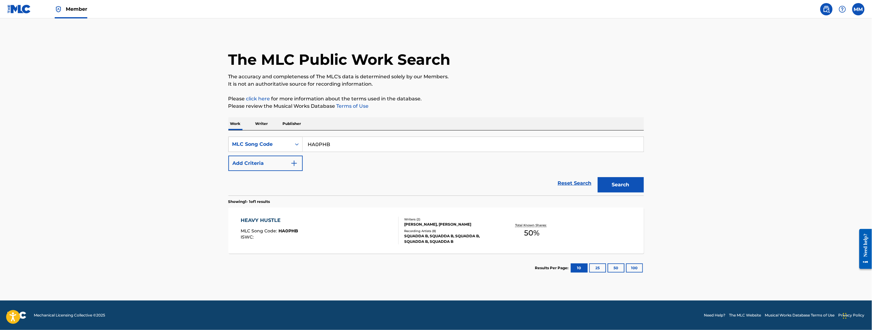
click at [333, 237] on div "HEAVY HUSTLE MLC Song Code : HA0PHB ISWC :" at bounding box center [320, 231] width 158 height 28
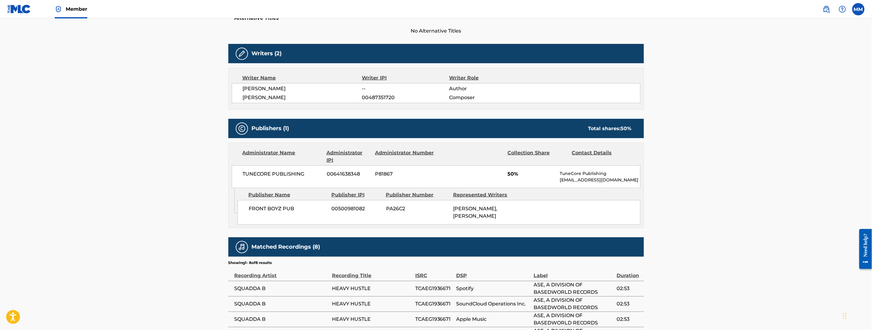
scroll to position [171, 0]
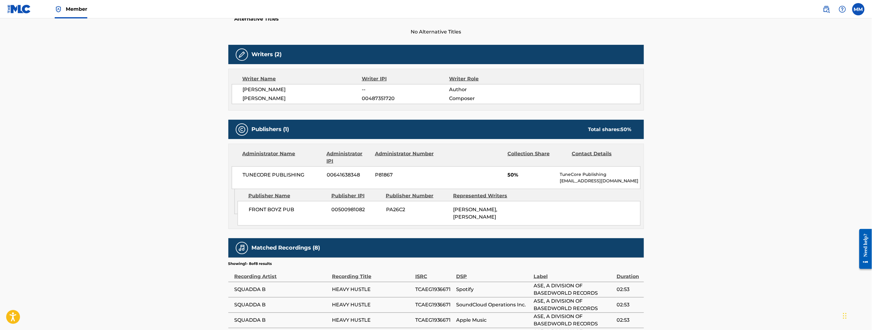
click at [818, 13] on div "MM MM Mohammed Madraswala mohammed@adminmp.com Notification Preferences Profile…" at bounding box center [841, 9] width 48 height 12
click at [826, 9] on img at bounding box center [826, 9] width 7 height 7
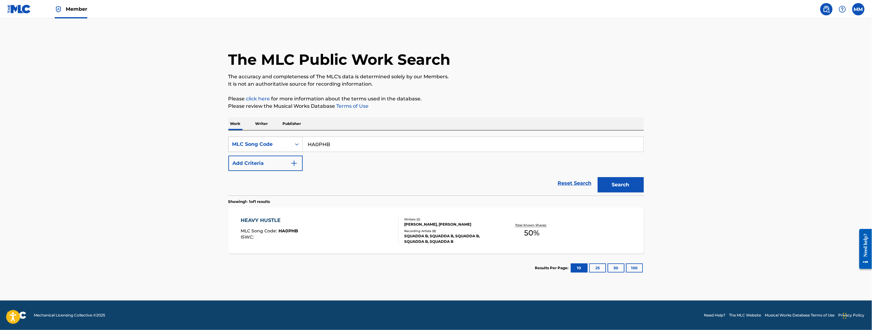
click at [283, 148] on div "MLC Song Code" at bounding box center [259, 144] width 55 height 7
drag, startPoint x: 258, startPoint y: 164, endPoint x: 264, endPoint y: 163, distance: 6.0
click at [258, 164] on div "Work Title" at bounding box center [266, 159] width 74 height 15
click at [334, 143] on input "Search Form" at bounding box center [473, 144] width 341 height 15
paste input "Free Mac"
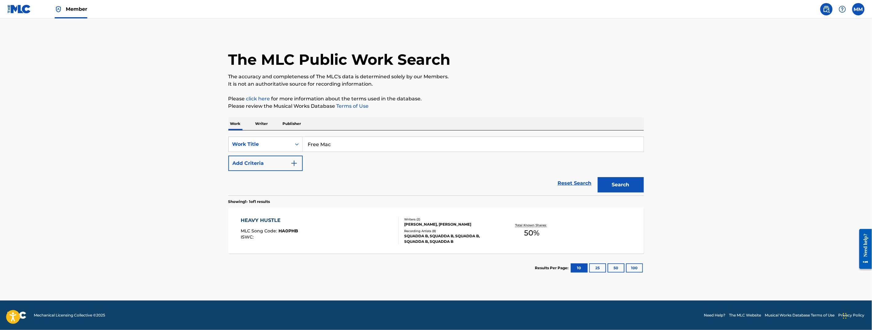
type input "Free Mac"
click at [610, 186] on button "Search" at bounding box center [621, 184] width 46 height 15
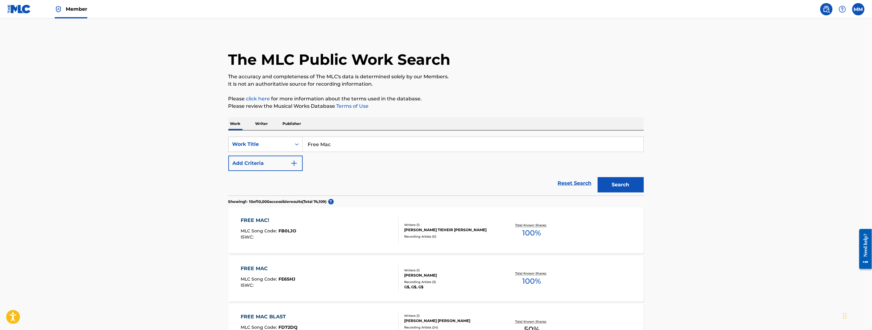
click at [259, 164] on button "Add Criteria" at bounding box center [265, 163] width 74 height 15
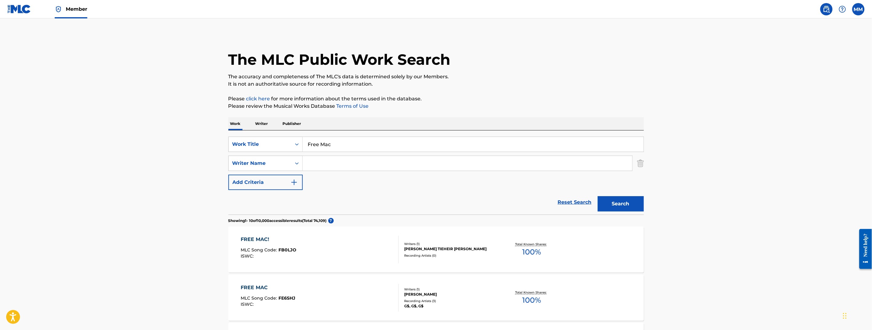
click at [307, 164] on input "Search Form" at bounding box center [467, 163] width 329 height 15
click at [598, 196] on button "Search" at bounding box center [621, 203] width 46 height 15
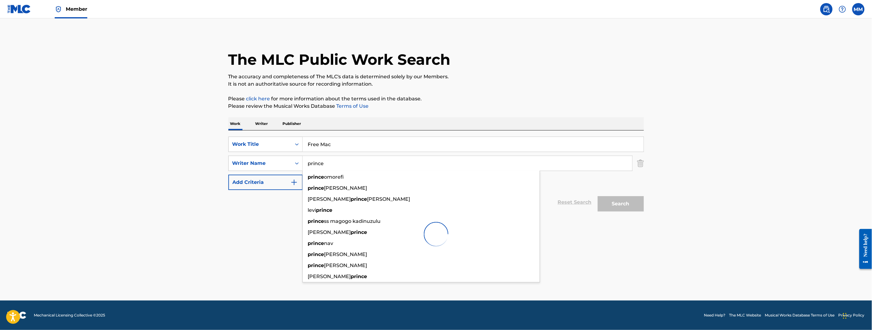
click at [89, 177] on main "The MLC Public Work Search The accuracy and completeness of The MLC's data is d…" at bounding box center [436, 159] width 872 height 282
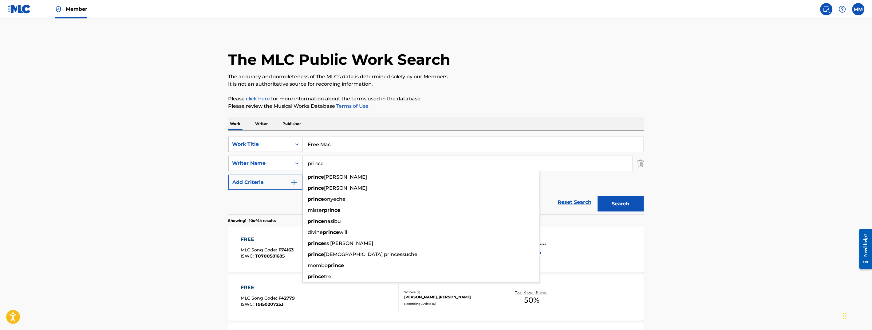
drag, startPoint x: 337, startPoint y: 164, endPoint x: 226, endPoint y: 160, distance: 111.9
click at [598, 196] on button "Search" at bounding box center [621, 203] width 46 height 15
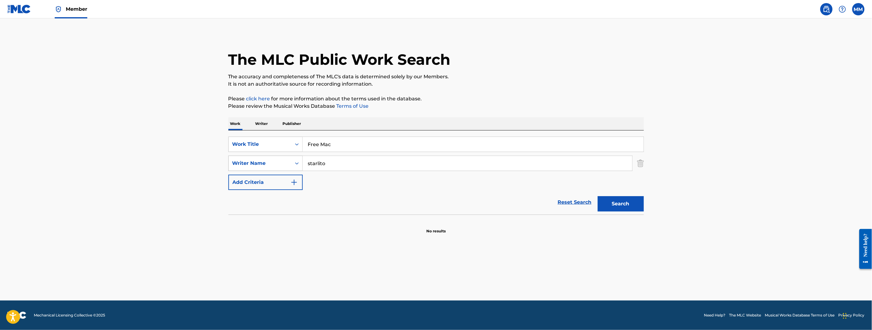
drag, startPoint x: 346, startPoint y: 165, endPoint x: 287, endPoint y: 161, distance: 58.8
click at [287, 161] on div "SearchWithCriteria279c170f-b83f-474a-b2b4-e29bd67f537a Writer Name starlito" at bounding box center [436, 163] width 416 height 15
click at [598, 196] on button "Search" at bounding box center [621, 203] width 46 height 15
drag, startPoint x: 341, startPoint y: 164, endPoint x: 270, endPoint y: 158, distance: 72.1
click at [270, 158] on div "SearchWithCriteria279c170f-b83f-474a-b2b4-e29bd67f537a Writer Name cashville" at bounding box center [436, 163] width 416 height 15
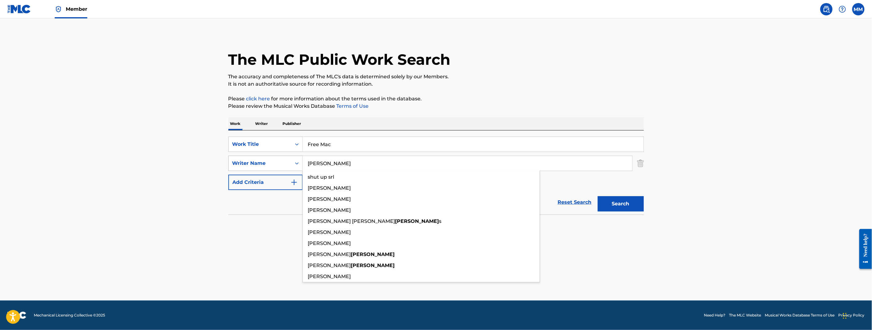
type input "shute"
click at [598, 196] on button "Search" at bounding box center [621, 203] width 46 height 15
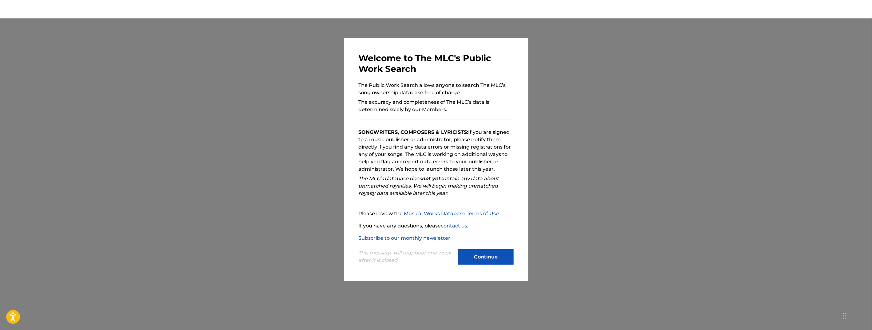
click at [492, 265] on div "Continue" at bounding box center [485, 258] width 55 height 17
click at [508, 262] on button "Continue" at bounding box center [485, 257] width 55 height 15
